Goal: Navigation & Orientation: Find specific page/section

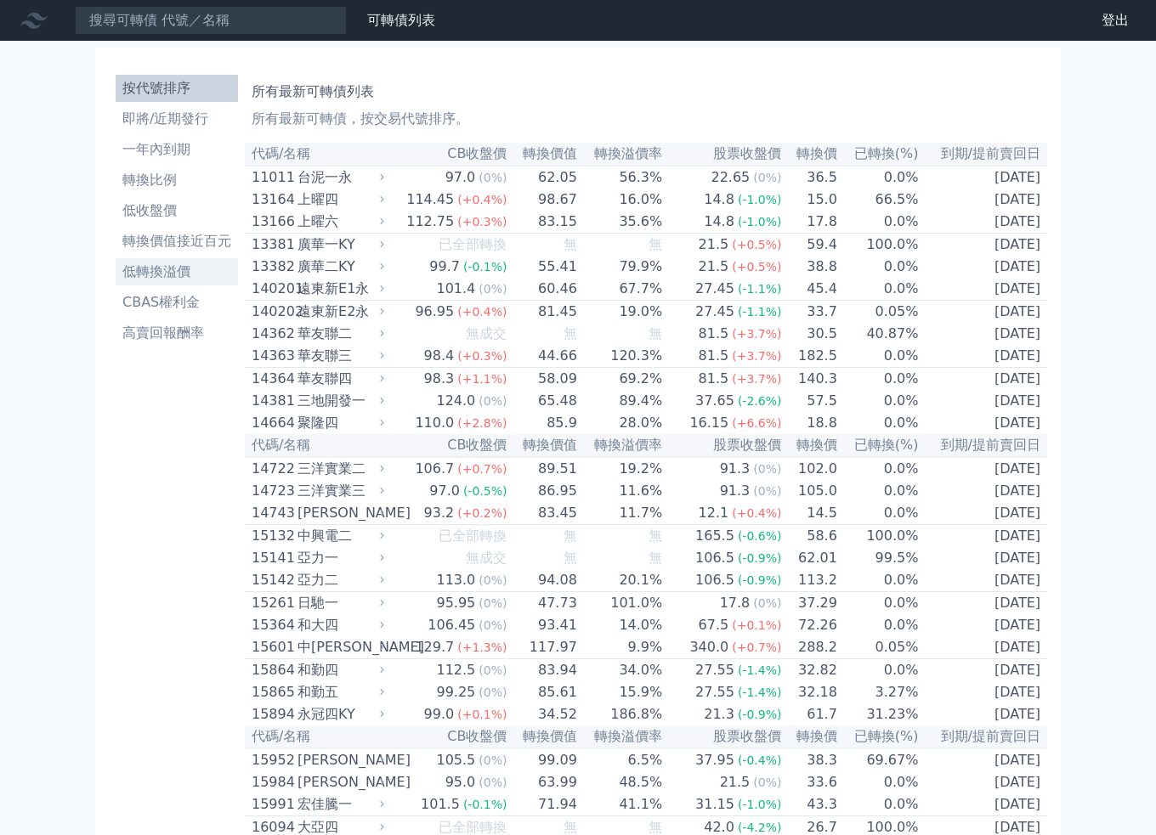
click at [144, 266] on li "低轉換溢價" at bounding box center [177, 272] width 122 height 20
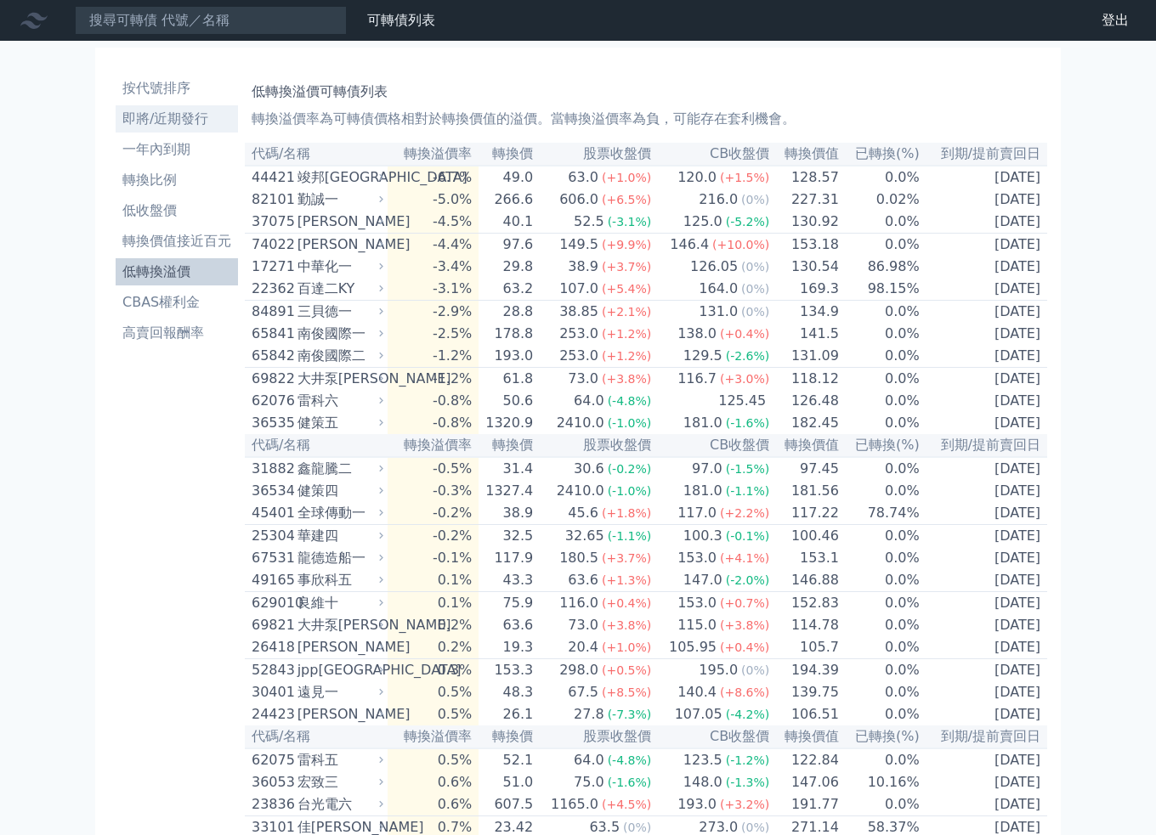
click at [156, 122] on li "即將/近期發行" at bounding box center [177, 119] width 122 height 20
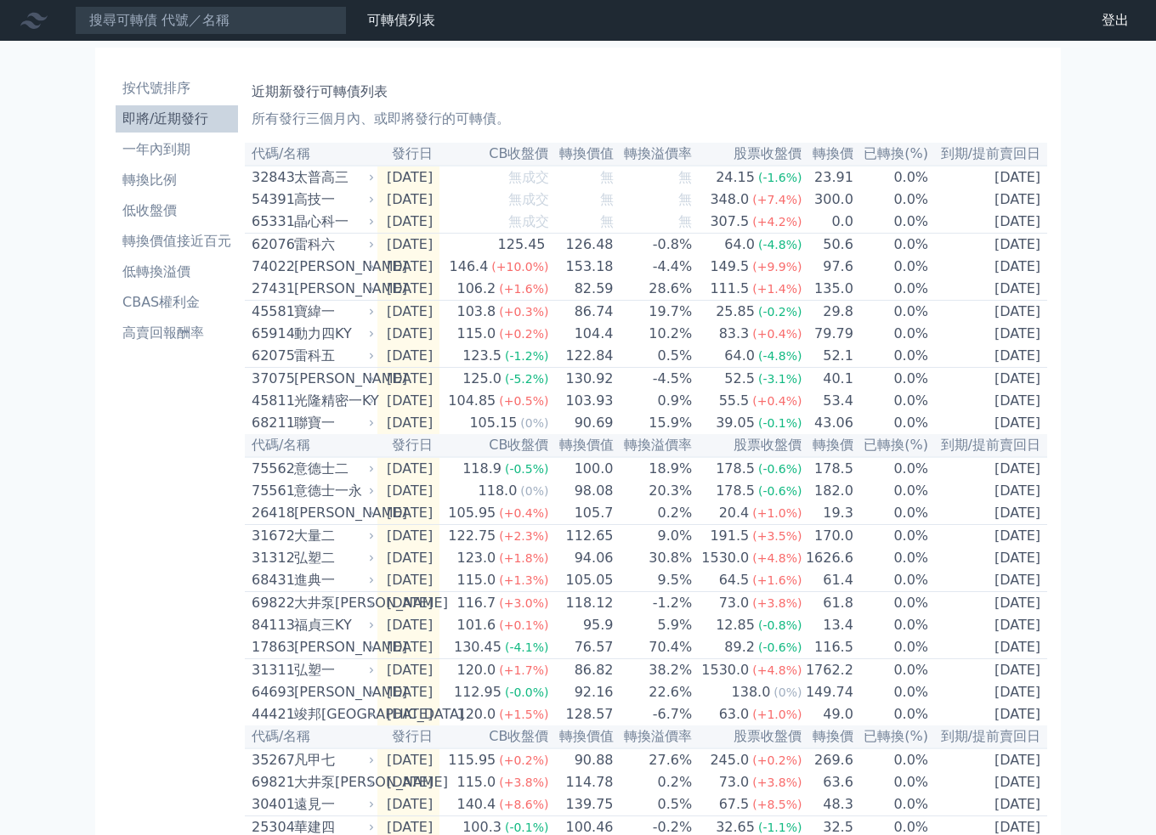
click at [141, 464] on div "按代號排序 即將/近期發行 一年內到期 轉換比例 低收盤價 轉換價值接近百元 低轉換溢價 CBAS權利金 高賣回報酬率" at bounding box center [177, 621] width 136 height 1106
click at [173, 261] on link "低轉換溢價" at bounding box center [177, 271] width 122 height 27
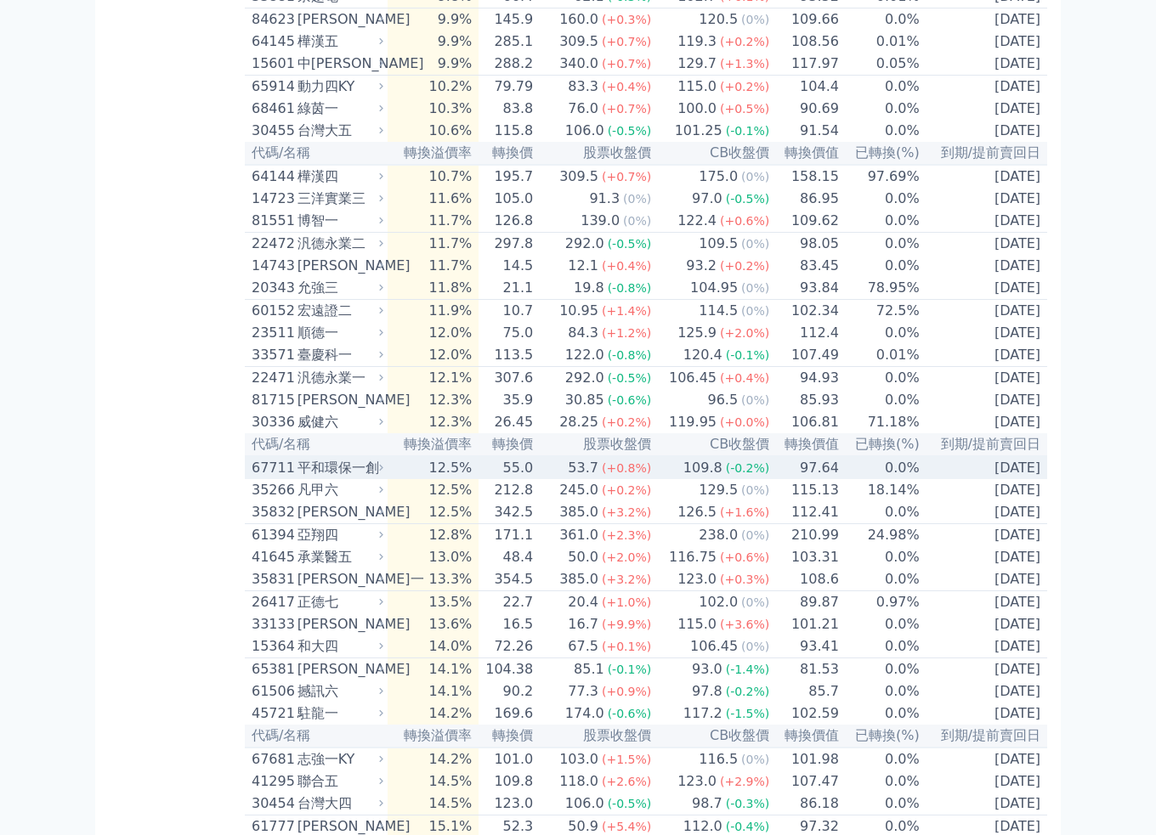
scroll to position [2379, 0]
